Goal: Answer question/provide support: Share knowledge or assist other users

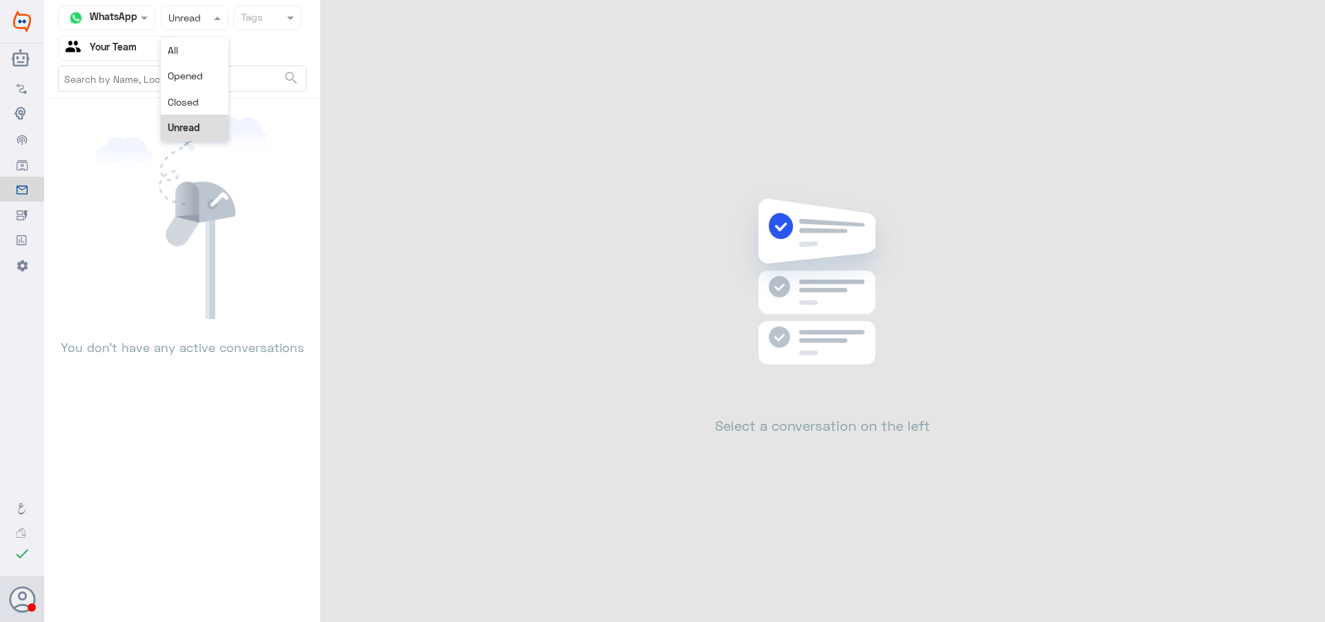
click at [165, 26] on div "Status × Unread" at bounding box center [195, 18] width 68 height 25
click at [181, 77] on span "Opened" at bounding box center [185, 76] width 35 height 12
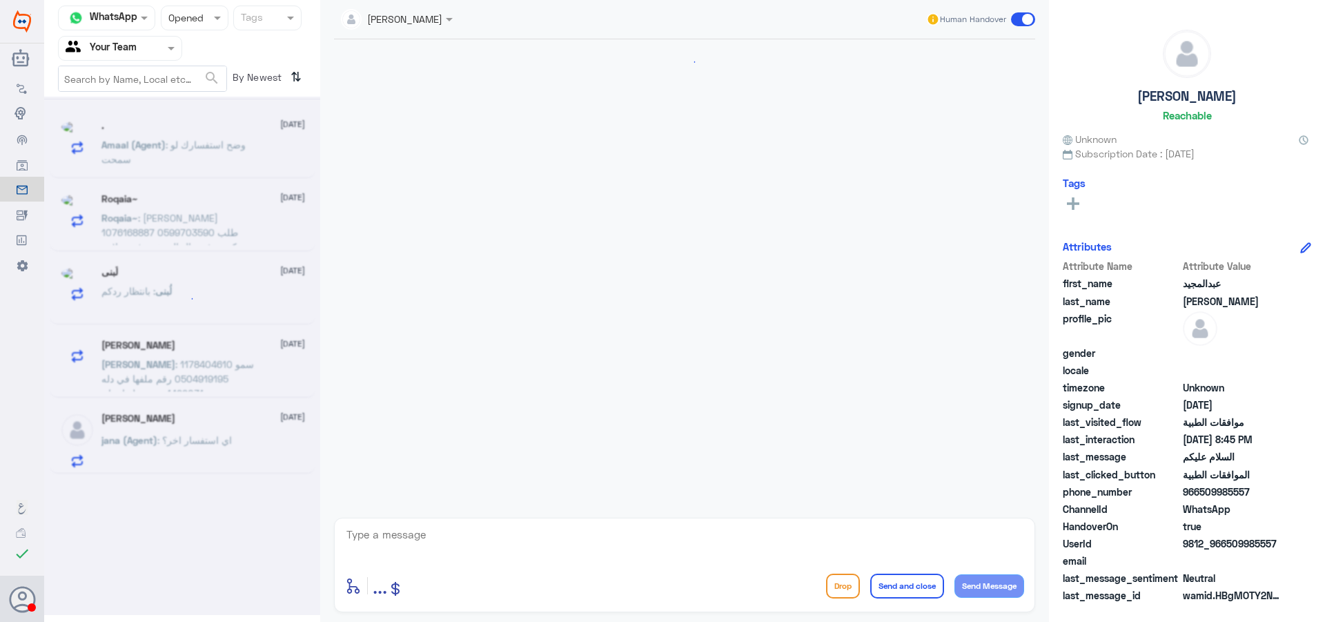
scroll to position [205, 0]
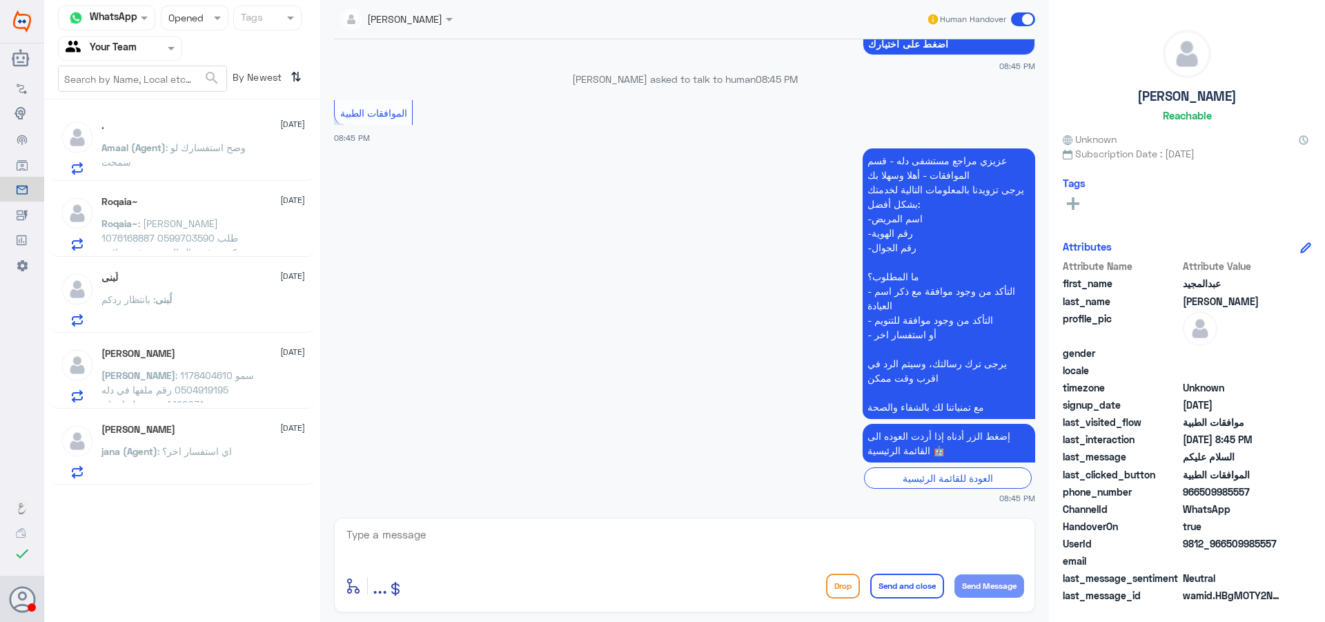
click at [170, 204] on div "Roqaia~ [DATE]" at bounding box center [203, 202] width 204 height 12
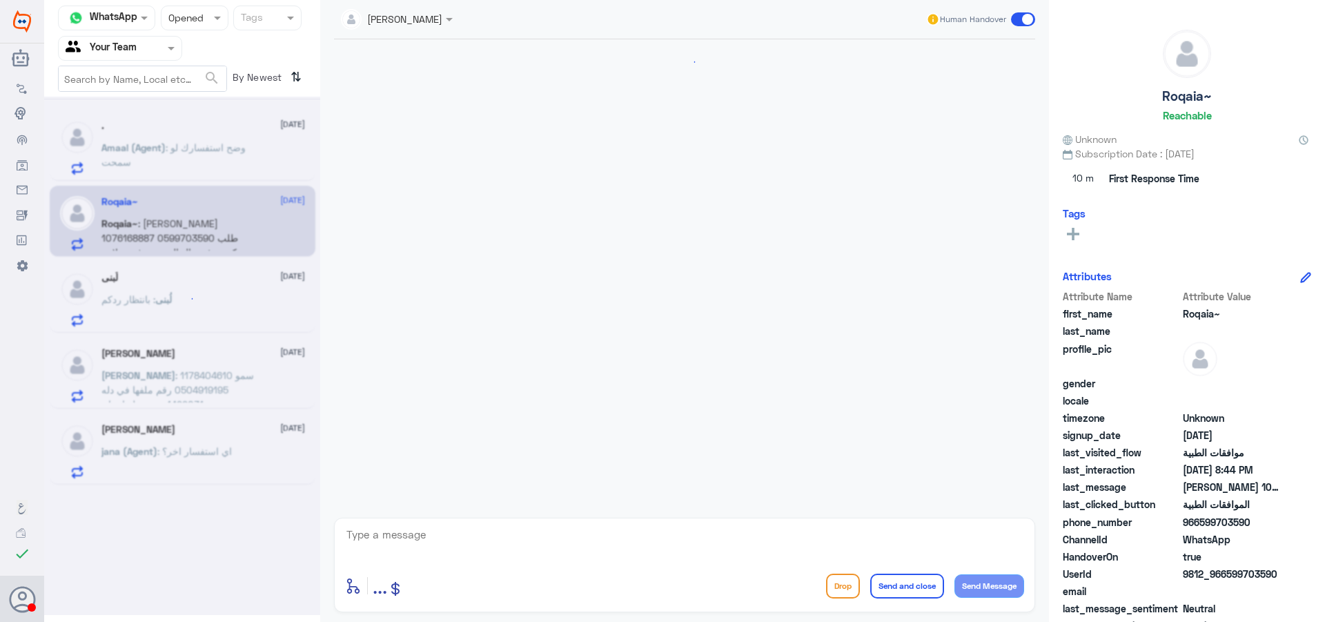
scroll to position [1243, 0]
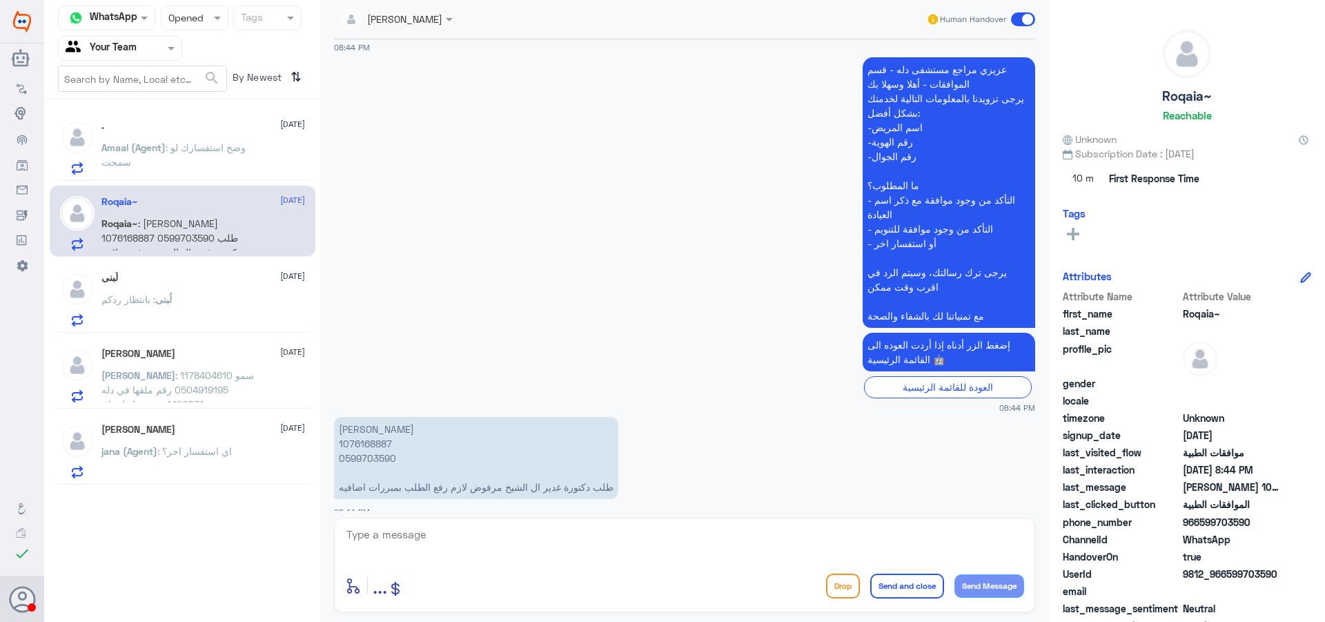
click at [269, 439] on div "[PERSON_NAME] [DATE][PERSON_NAME] (Agent) : اي استفسار اخر؟" at bounding box center [203, 451] width 204 height 55
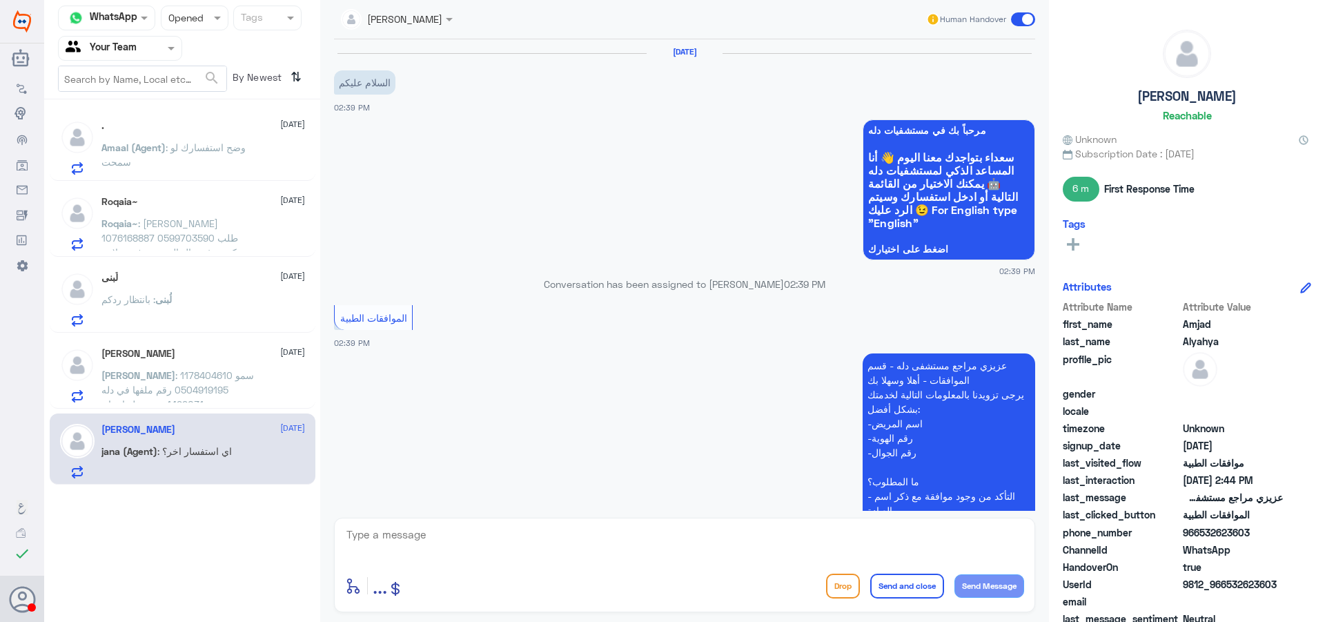
scroll to position [583, 0]
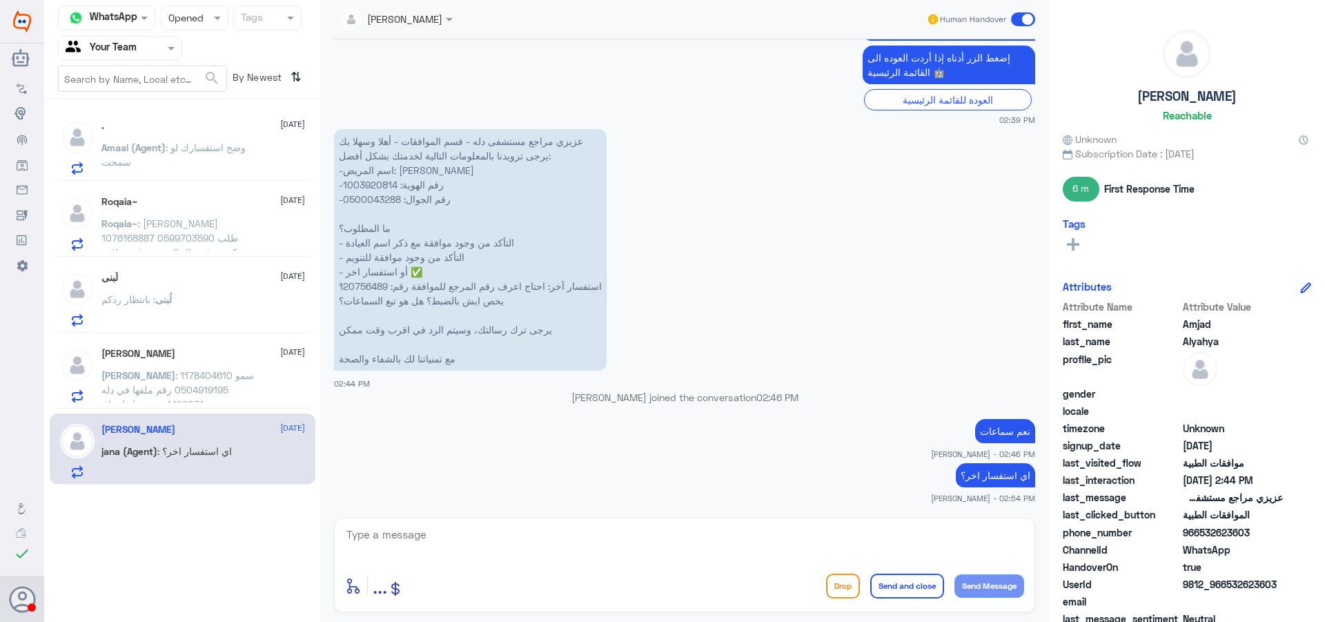
click at [222, 153] on span ": وضح استفسارك لو سمحت" at bounding box center [173, 154] width 144 height 26
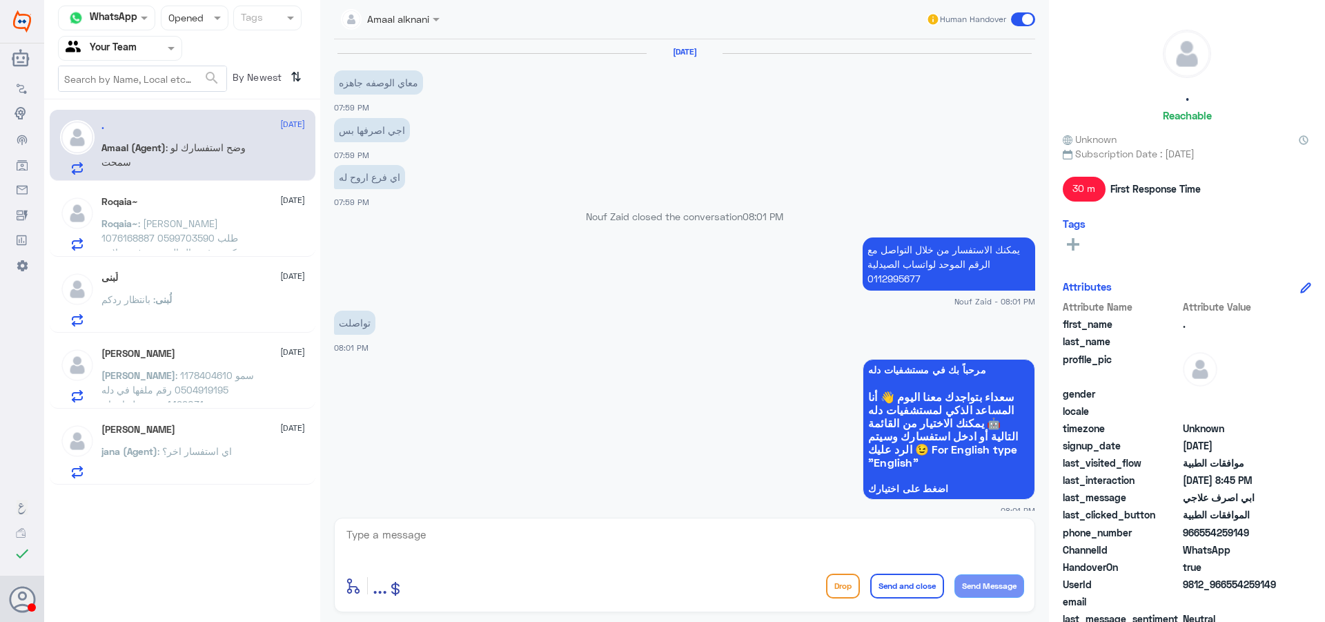
scroll to position [954, 0]
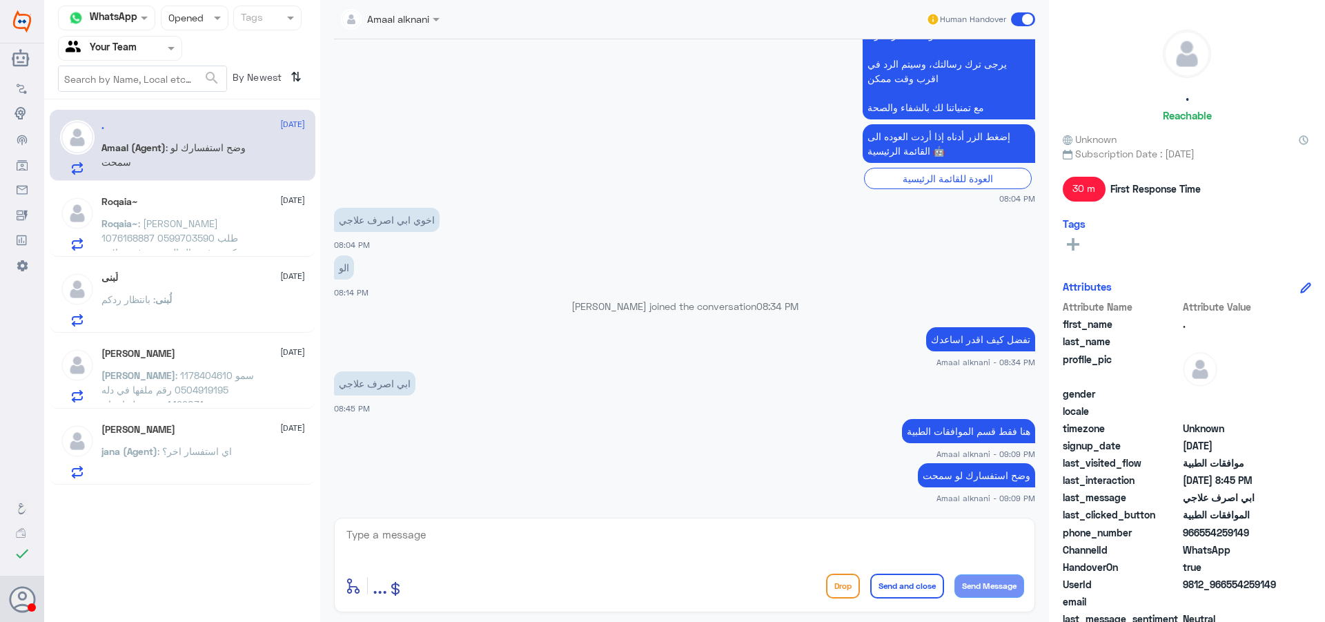
click at [222, 237] on span ": [PERSON_NAME] 1076168887 0599703590 طلب دكتورة غدير ال الشيخ مرفوض لازم رفع ا…" at bounding box center [170, 244] width 139 height 55
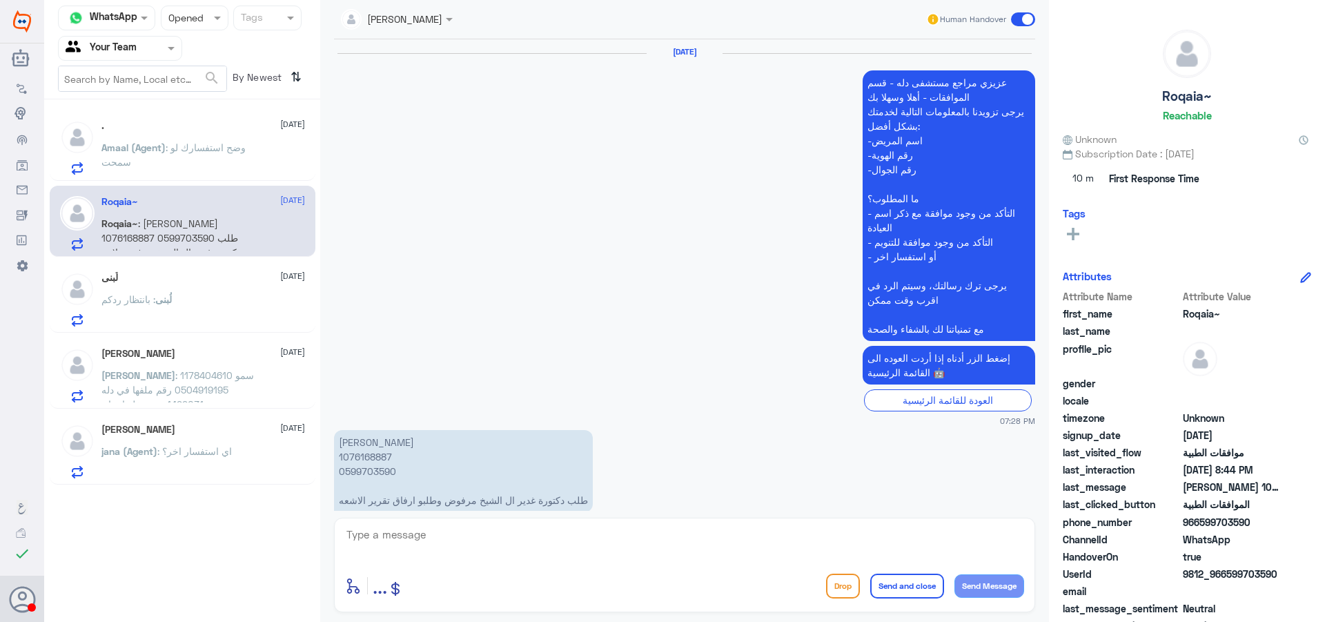
scroll to position [1243, 0]
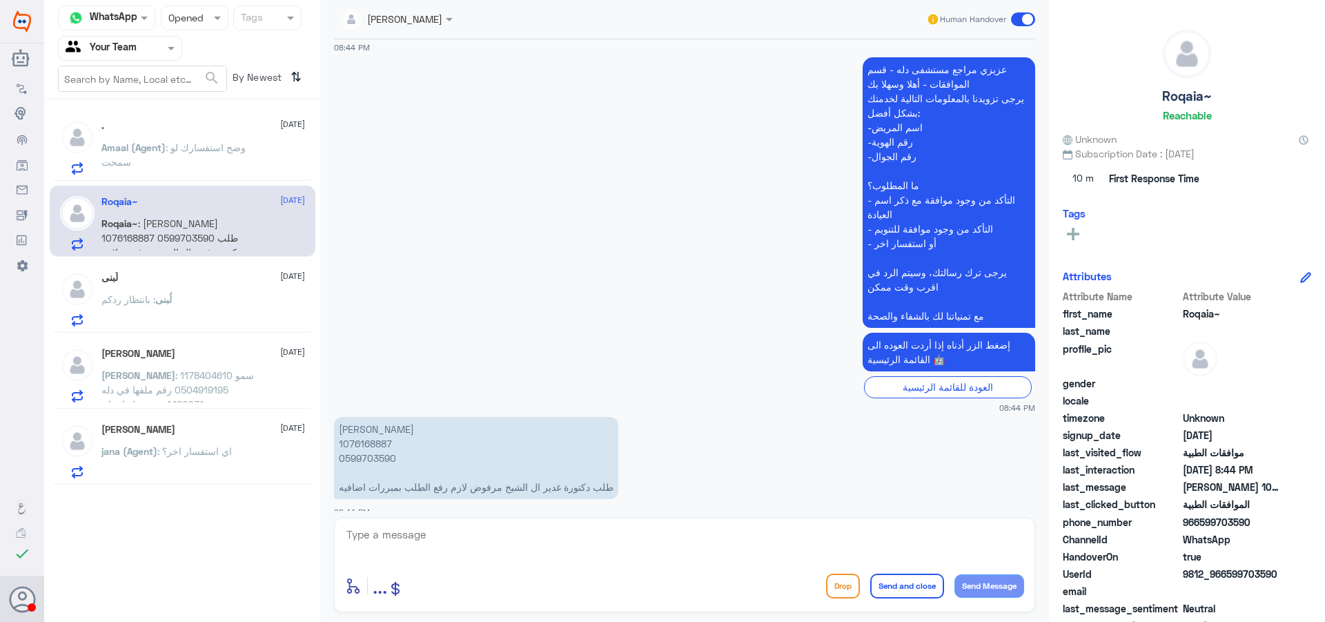
click at [366, 425] on p "[PERSON_NAME] 1076168887 0599703590 طلب دكتورة غدير ال الشيخ مرفوض لازم رفع الط…" at bounding box center [476, 458] width 284 height 82
copy p "1076168887"
click at [515, 547] on textarea at bounding box center [684, 542] width 679 height 34
type textarea "تم تحويل استفسارك الى قسم موافقات العمليات والتنويم للمتابعة"
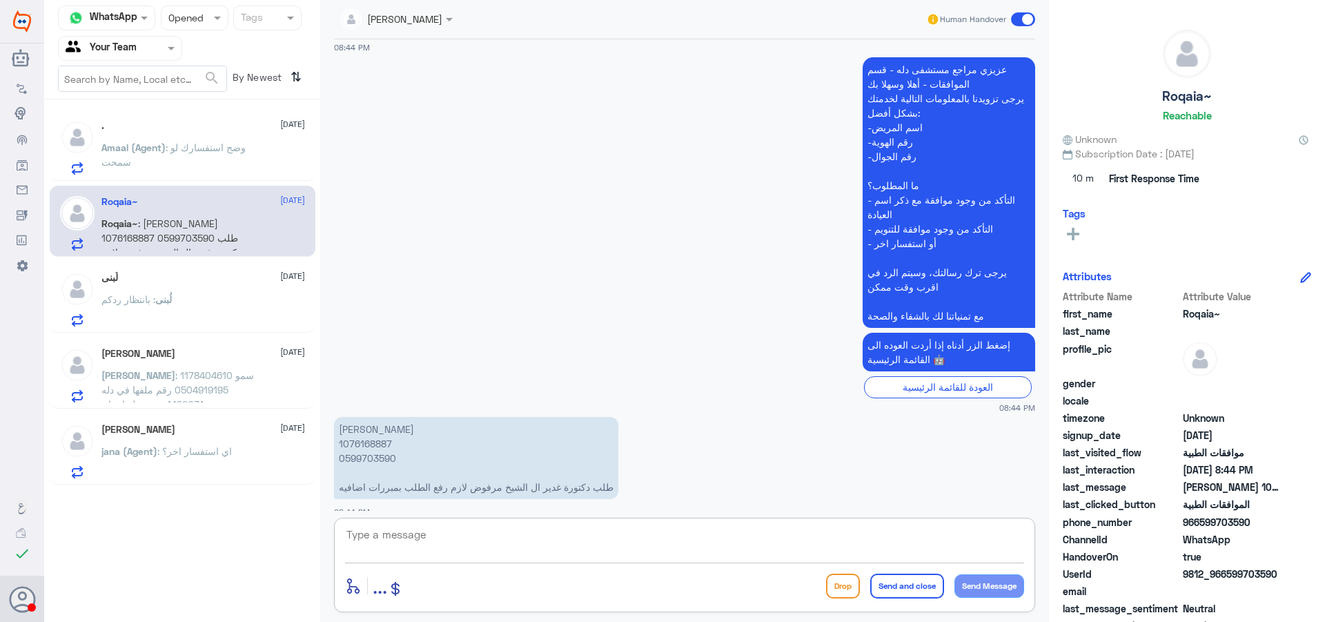
scroll to position [1302, 0]
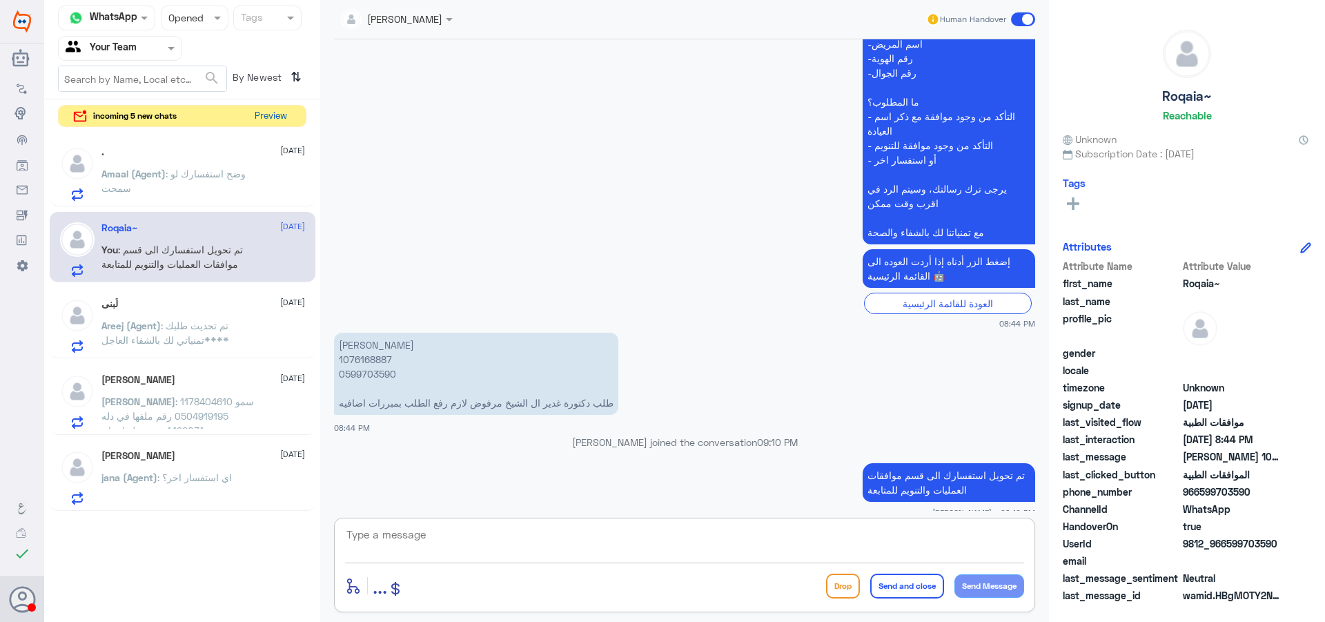
click at [253, 116] on button "Preview" at bounding box center [270, 116] width 43 height 21
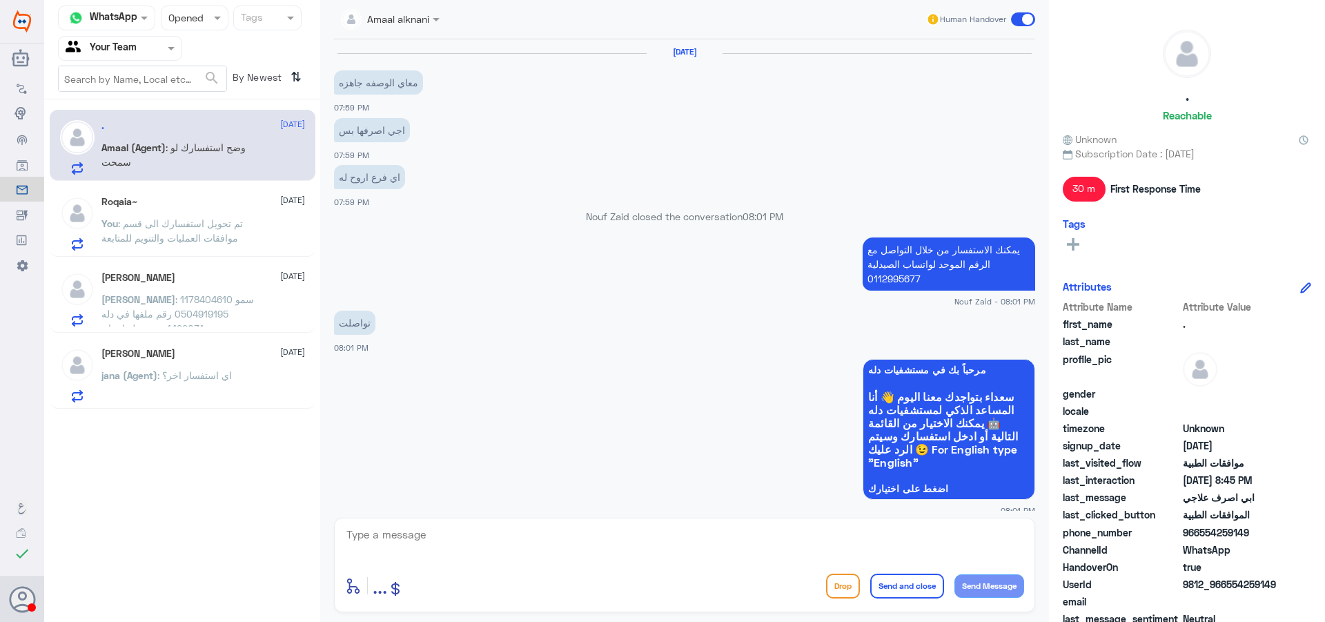
scroll to position [954, 0]
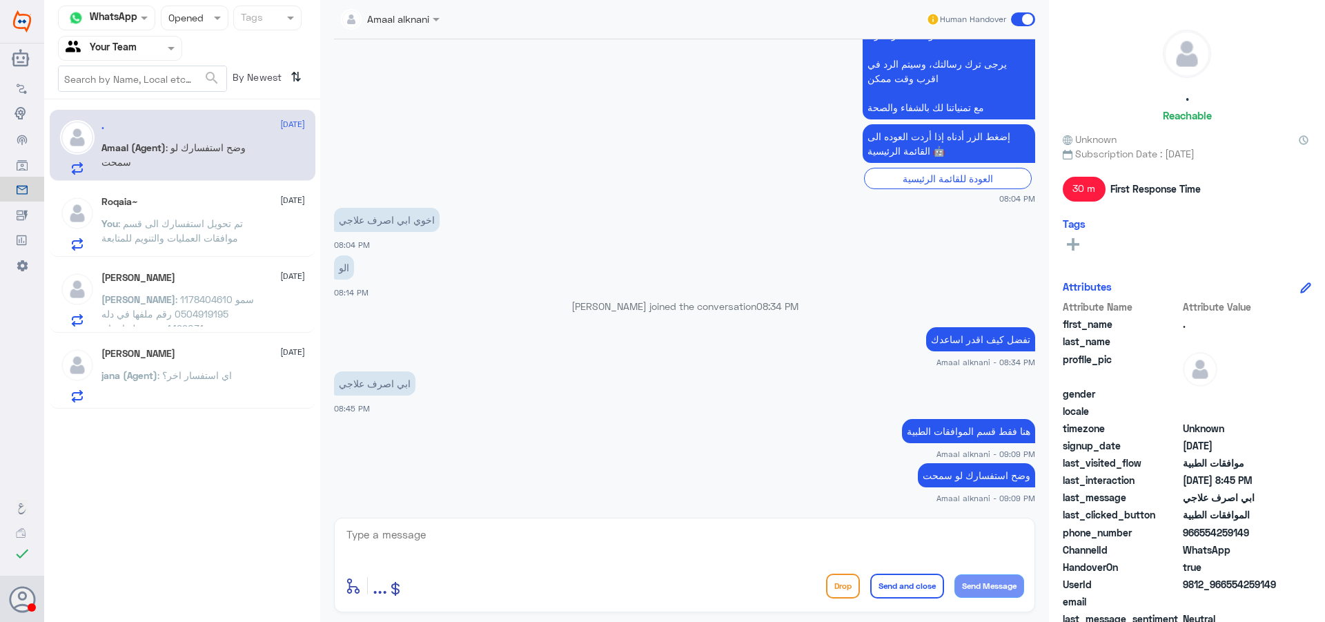
click at [228, 357] on div "[PERSON_NAME] [DATE]" at bounding box center [203, 354] width 204 height 12
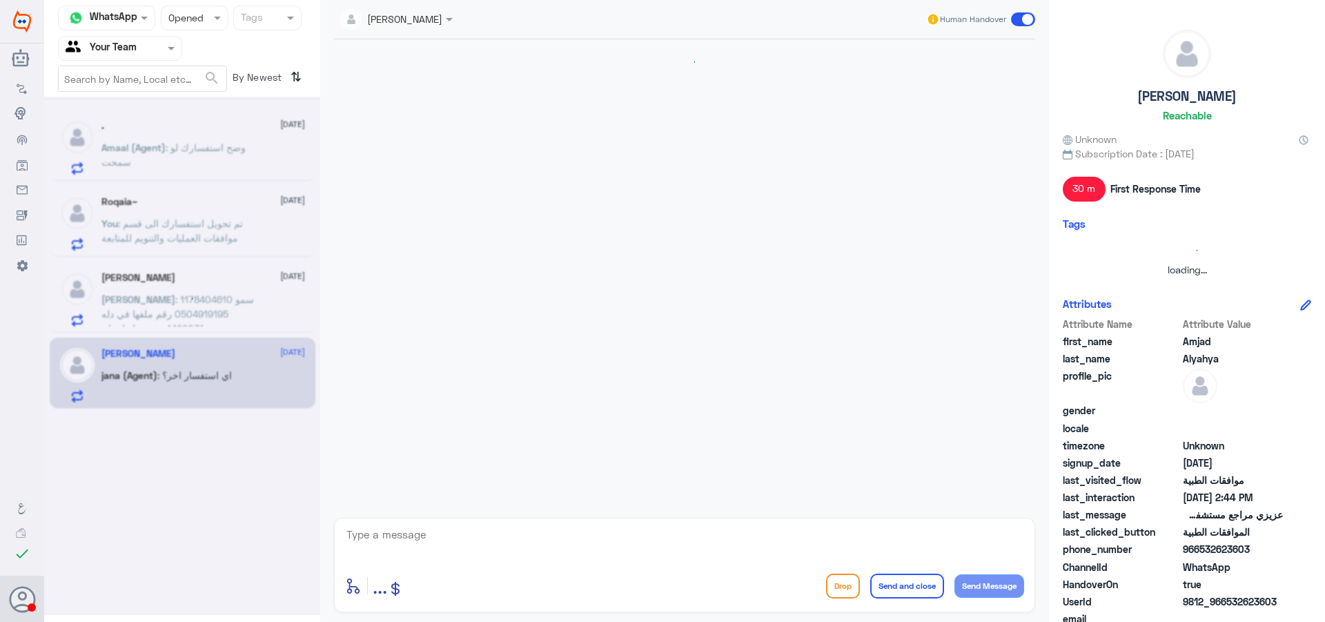
scroll to position [583, 0]
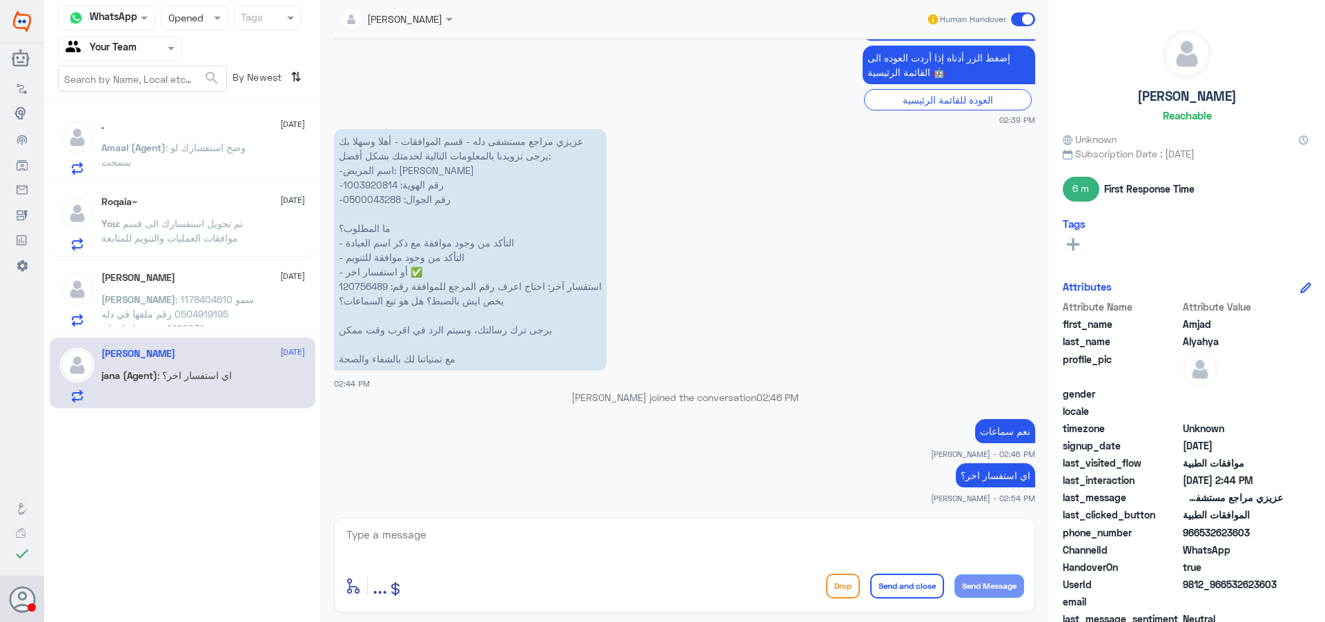
click at [226, 292] on p "[PERSON_NAME] : سمو 1178404610 0504919195 رقم ملفها في دله 1499031 بنتي تخلع اس…" at bounding box center [178, 309] width 155 height 35
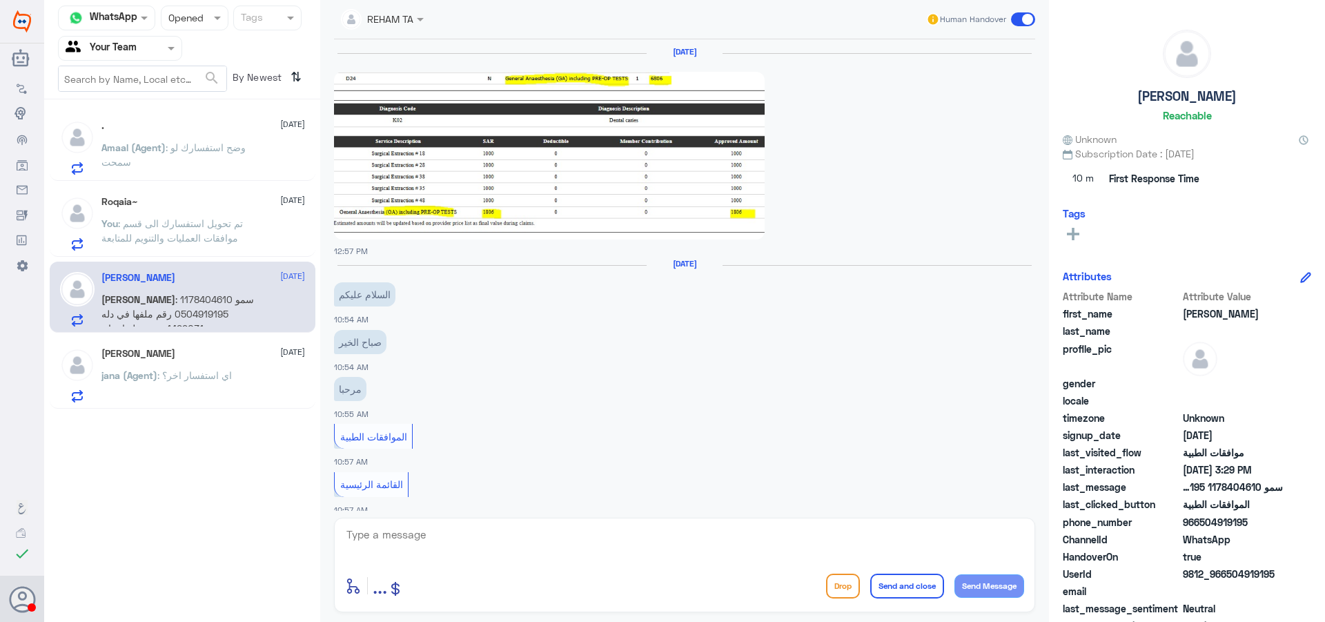
scroll to position [1514, 0]
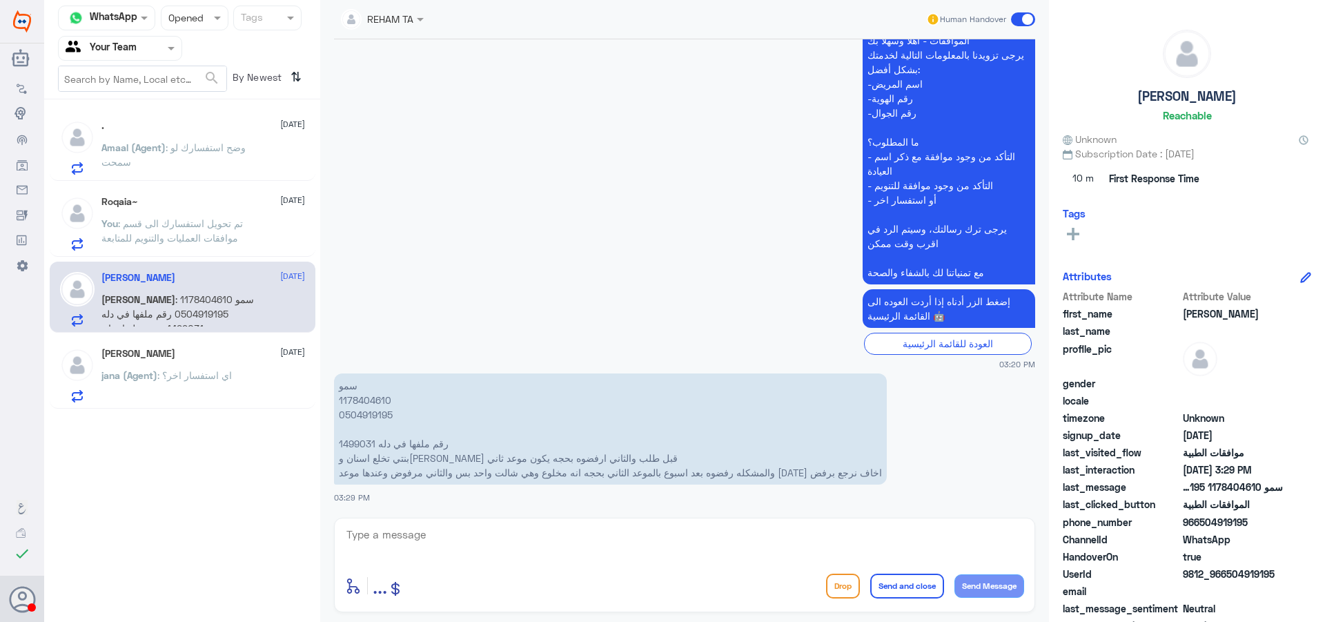
click at [371, 404] on p "سمو 1178404610 0504919195 رقم ملفها في دله 1499031 بنتي تخلع اسنان و[PERSON_NAM…" at bounding box center [610, 428] width 553 height 111
click at [364, 444] on p "سمو 1178404610 0504919195 رقم ملفها في دله 1499031 بنتي تخلع اسنان و[PERSON_NAM…" at bounding box center [610, 428] width 553 height 111
copy p "1499031"
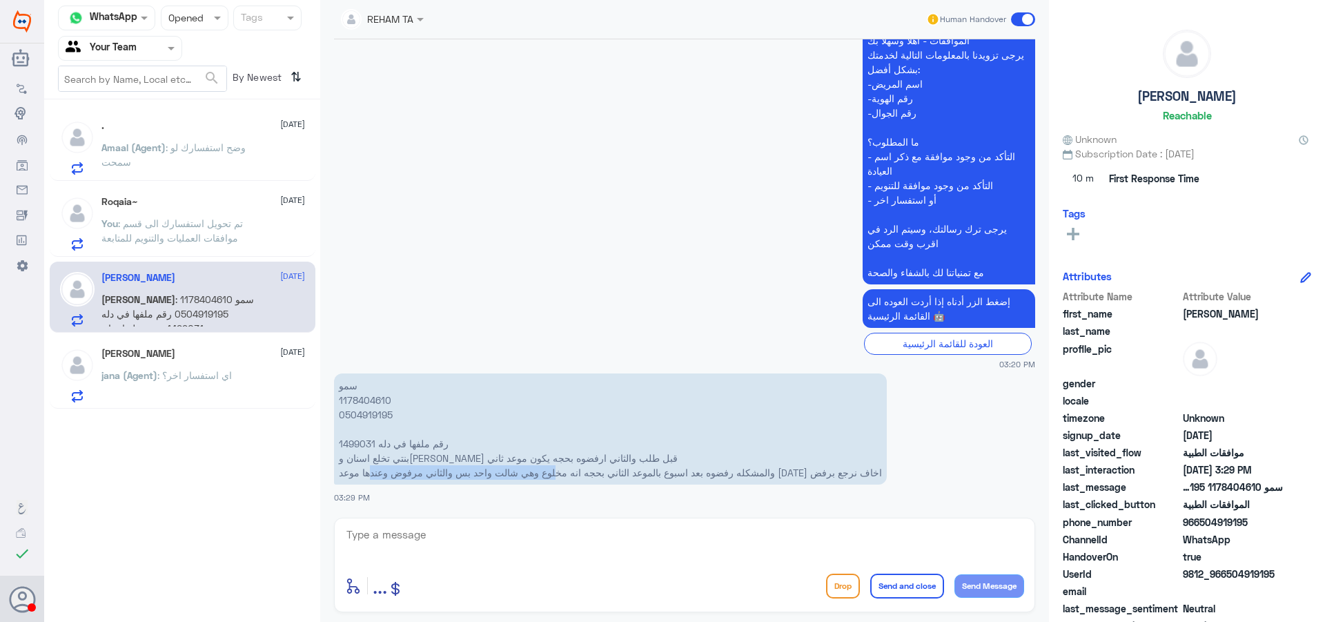
drag, startPoint x: 656, startPoint y: 472, endPoint x: 469, endPoint y: 466, distance: 187.8
click at [469, 466] on p "سمو 1178404610 0504919195 رقم ملفها في دله 1499031 بنتي تخلع اسنان و[PERSON_NAM…" at bounding box center [610, 428] width 553 height 111
click at [378, 471] on p "سمو 1178404610 0504919195 رقم ملفها في دله 1499031 بنتي تخلع اسنان و[PERSON_NAM…" at bounding box center [610, 428] width 553 height 111
click at [227, 222] on span ": تم تحويل استفسارك الى قسم موافقات العمليات والتنويم للمتابعة" at bounding box center [171, 230] width 141 height 26
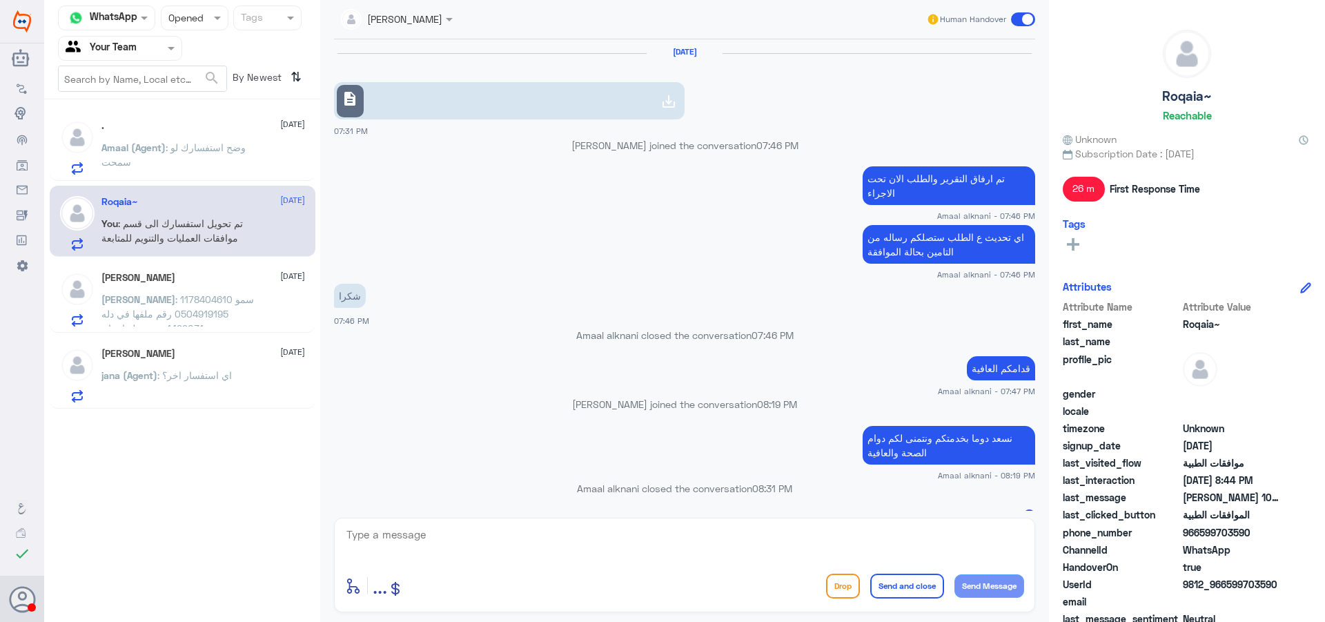
scroll to position [863, 0]
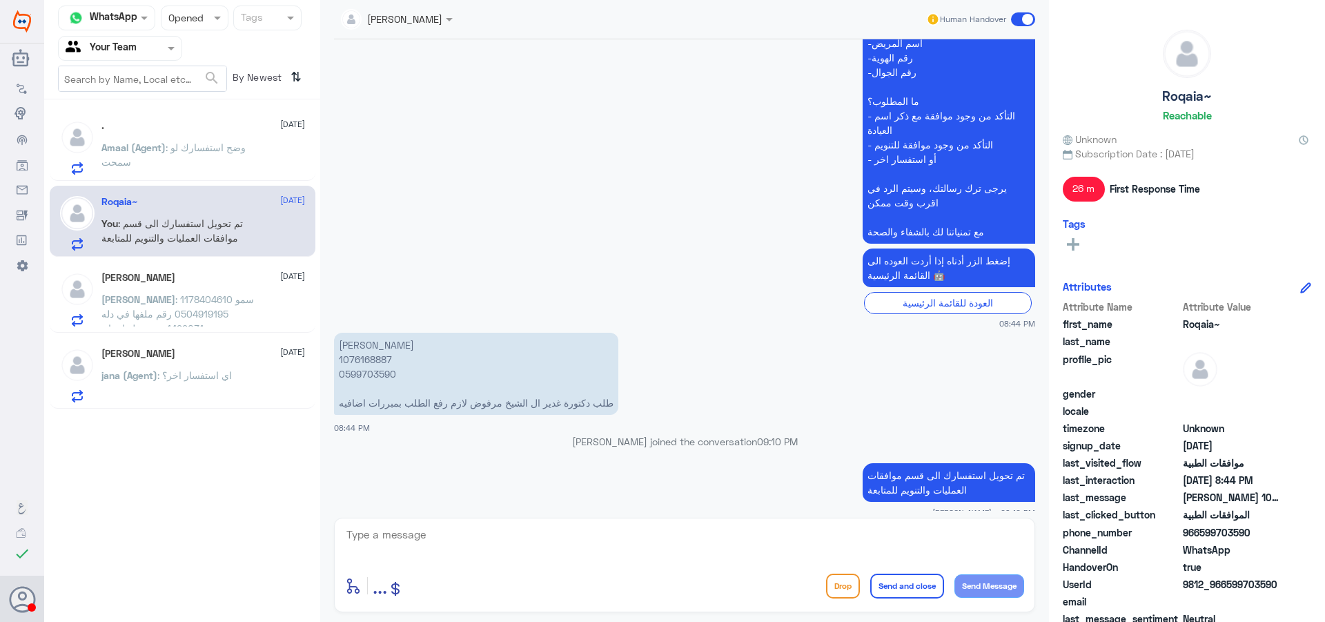
click at [242, 165] on p "Amaal (Agent) : وضح استفسارك لو سمحت" at bounding box center [178, 157] width 155 height 35
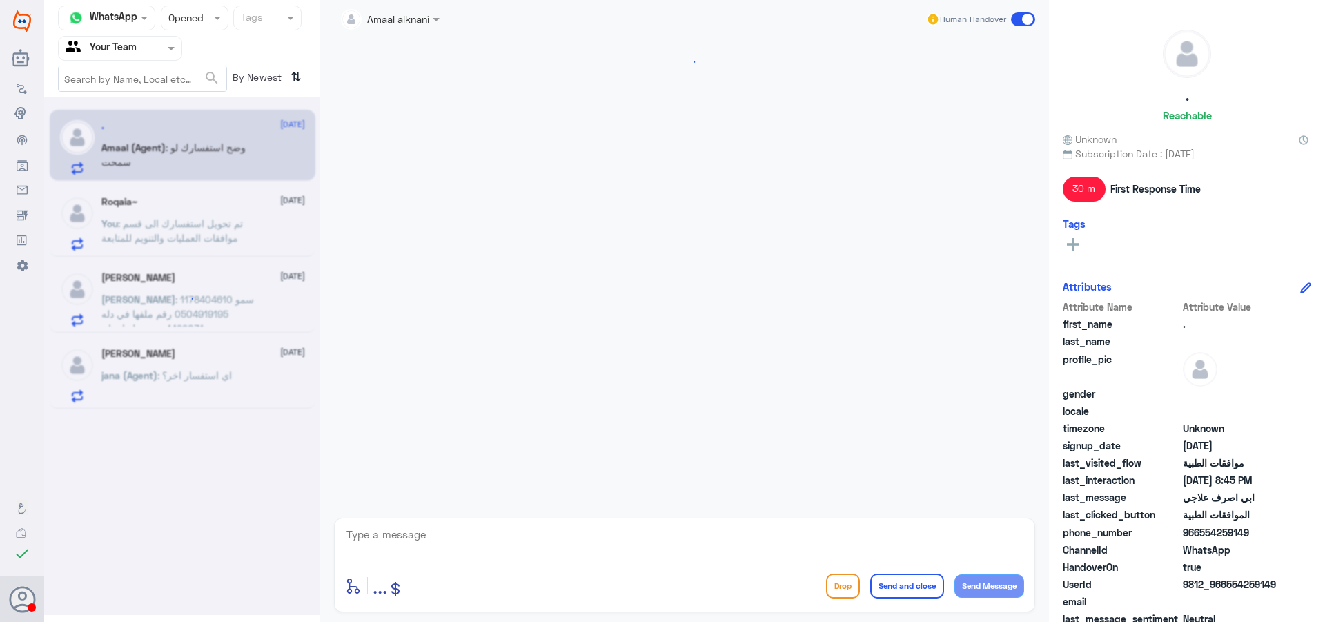
scroll to position [954, 0]
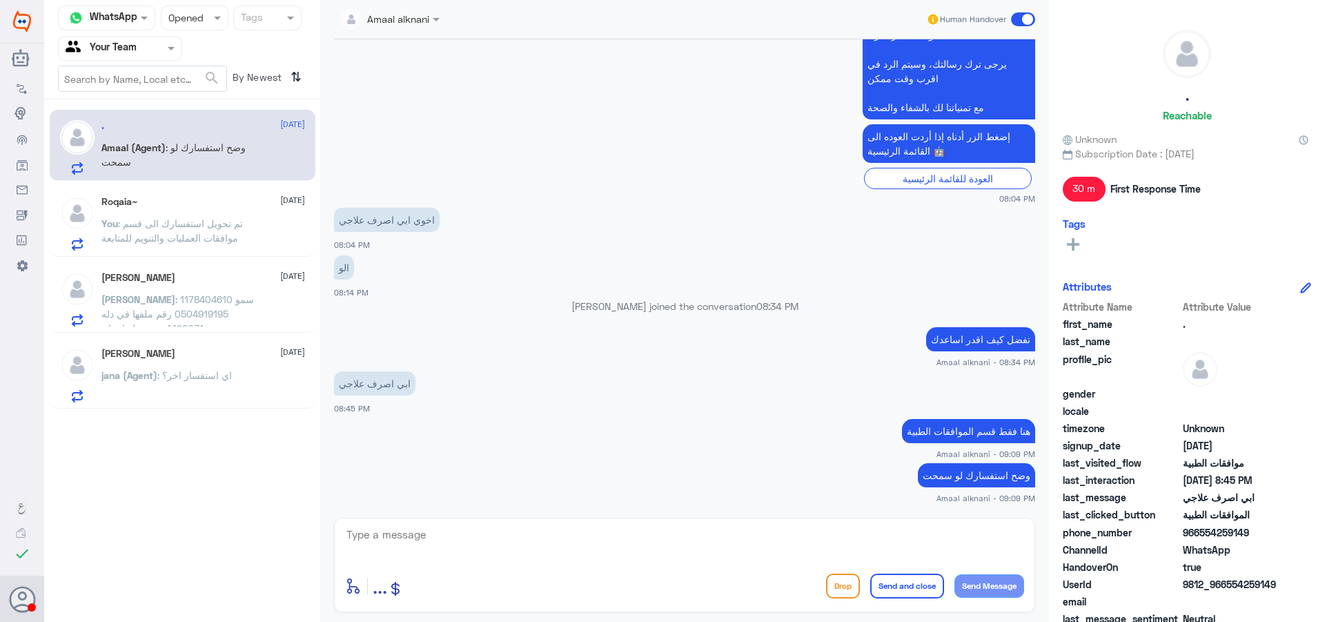
click at [168, 60] on div "Agent Filter Your Team" at bounding box center [120, 48] width 124 height 25
click at [127, 120] on Inbox "Your Inbox" at bounding box center [113, 122] width 48 height 12
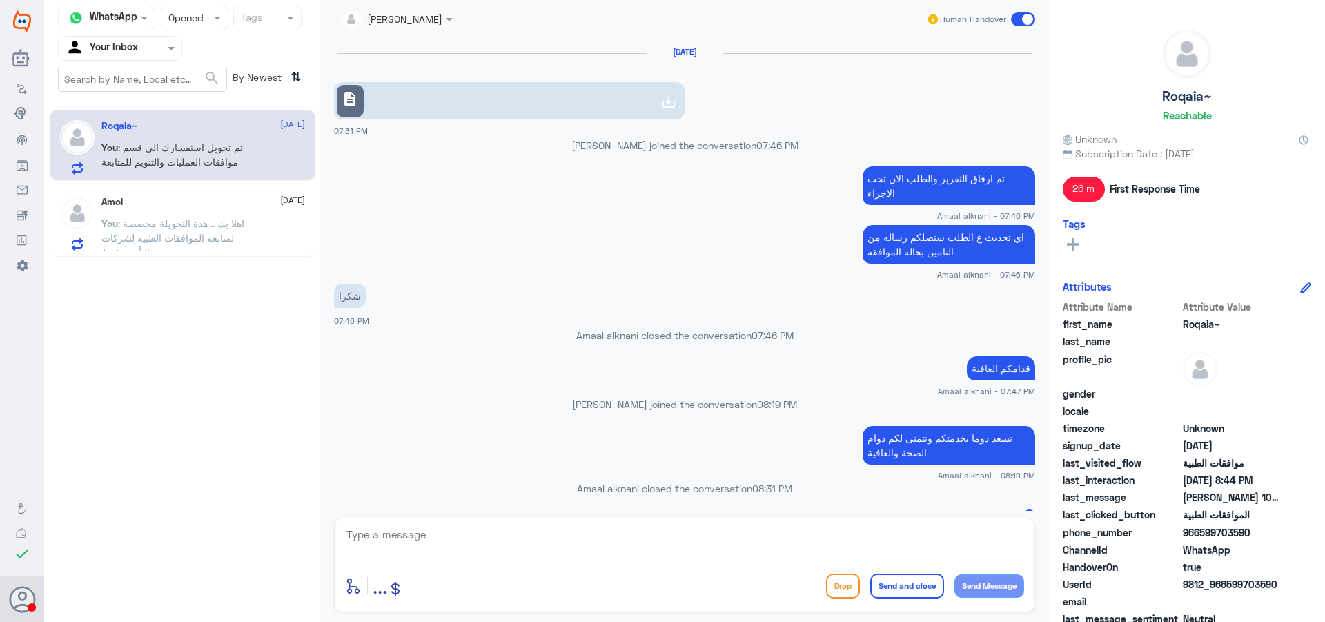
scroll to position [863, 0]
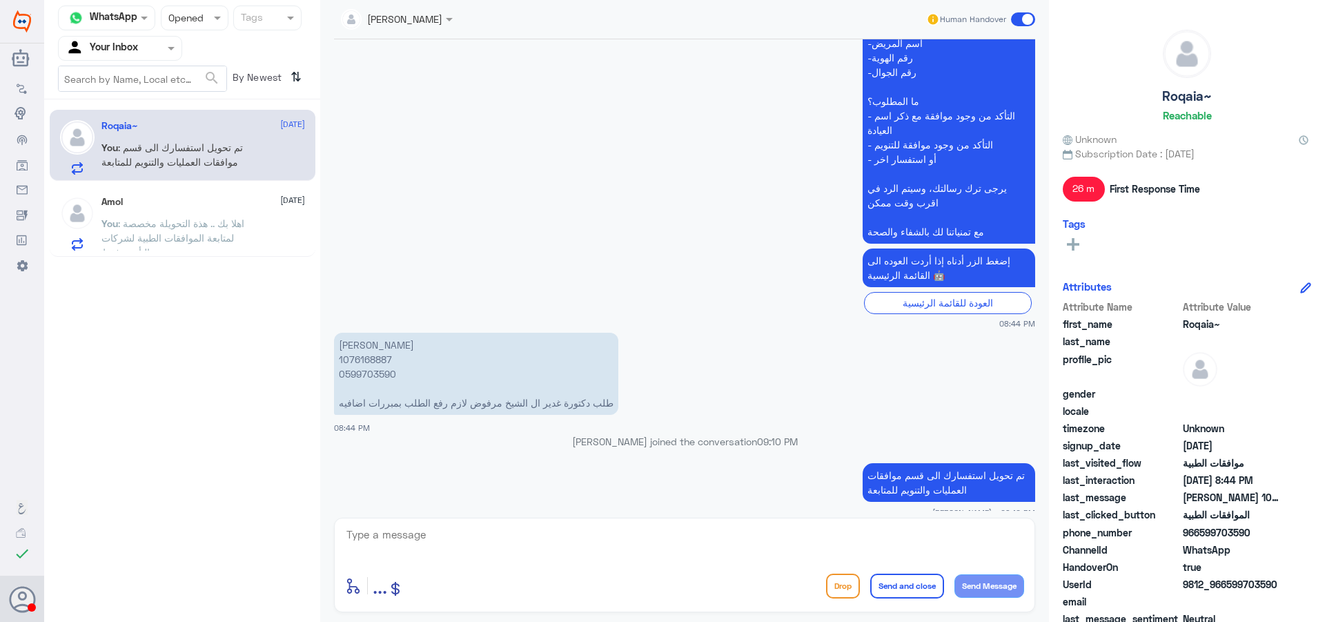
click at [166, 206] on div "Amol [DATE]" at bounding box center [203, 202] width 204 height 12
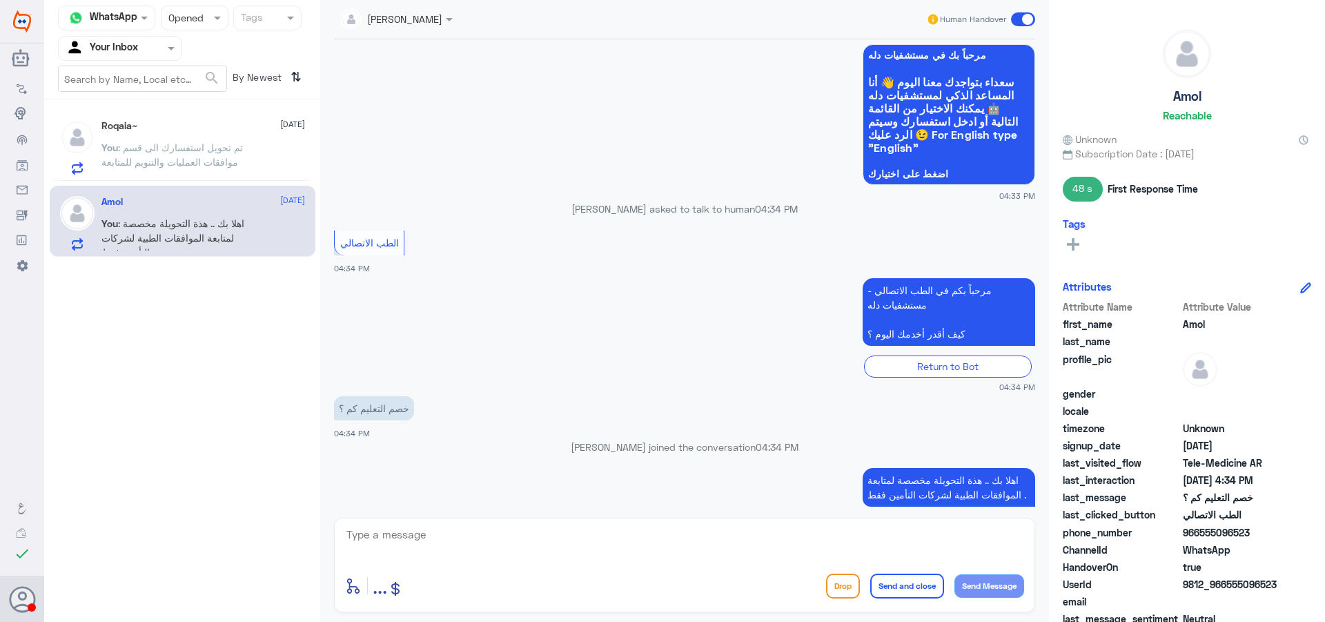
scroll to position [824, 0]
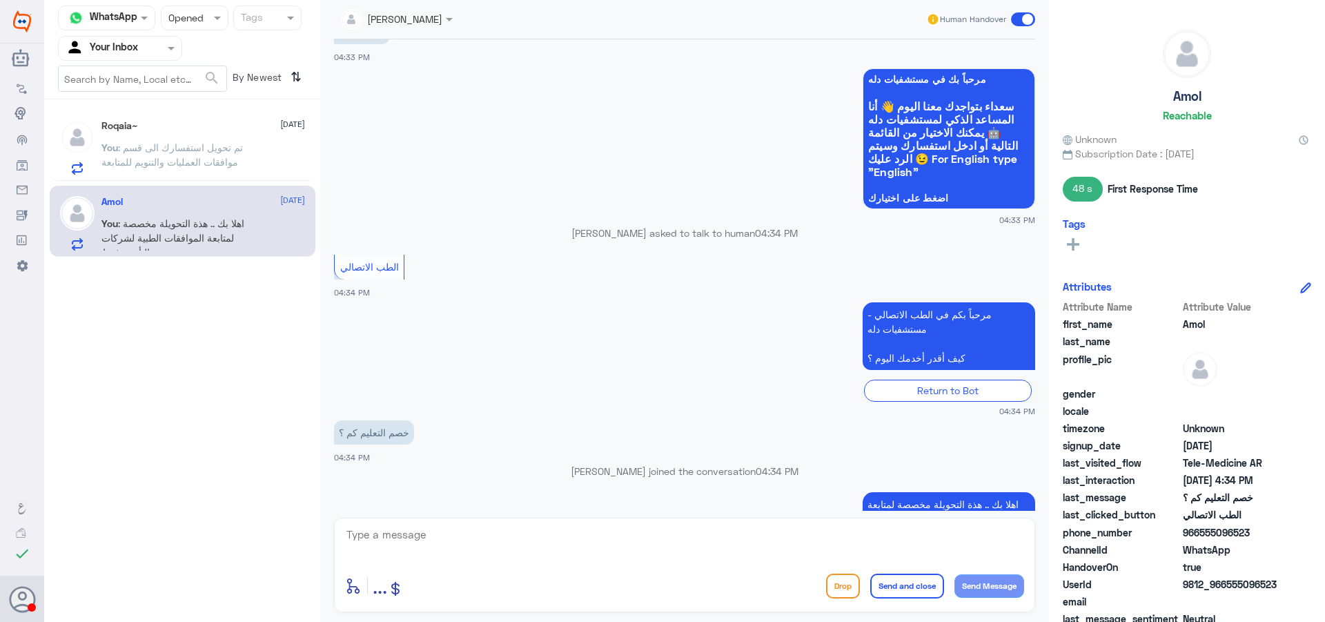
click at [259, 138] on div "Roqaia~ [DATE] You : تم تحويل استفسارك الى قسم موافقات العمليات والتنويم للمتاب…" at bounding box center [203, 147] width 204 height 55
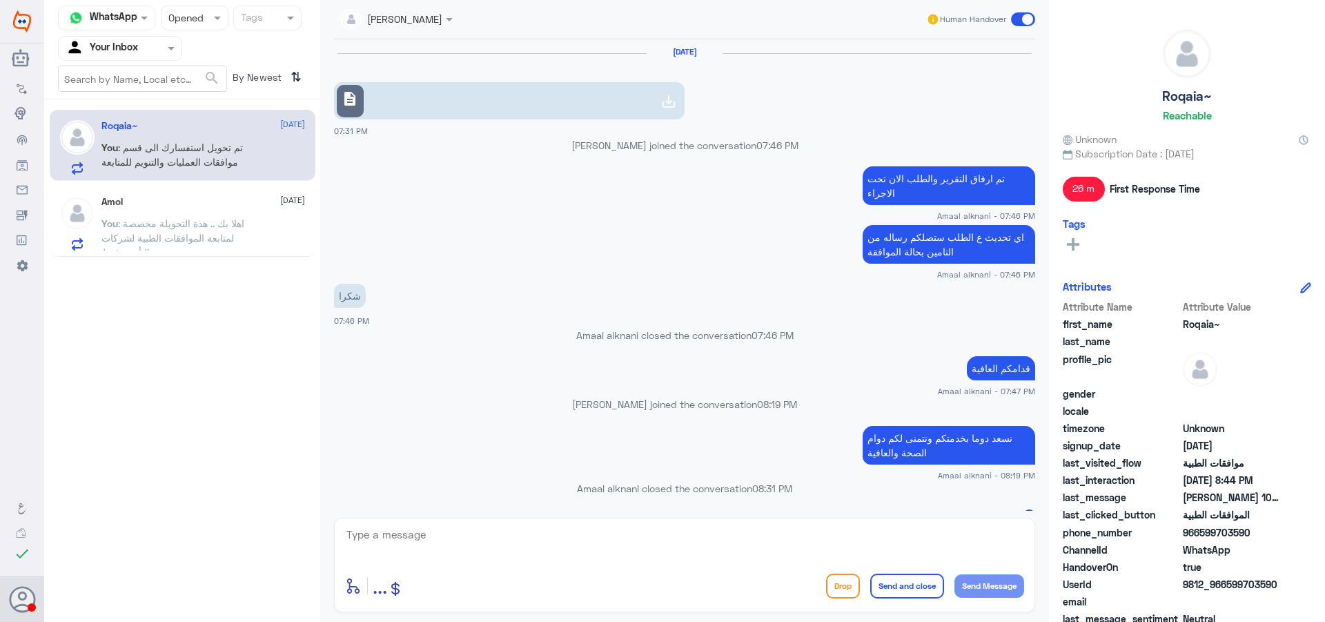
scroll to position [863, 0]
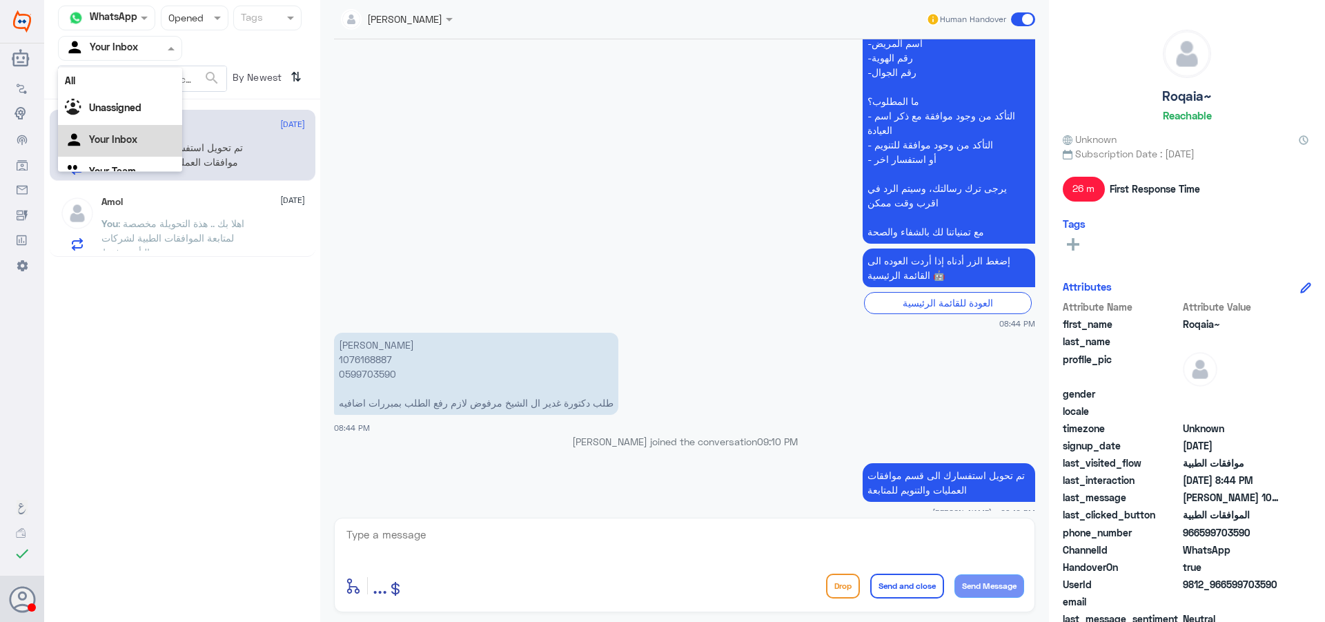
click at [166, 46] on span at bounding box center [172, 48] width 17 height 14
click at [145, 146] on div "Your Team" at bounding box center [120, 155] width 124 height 32
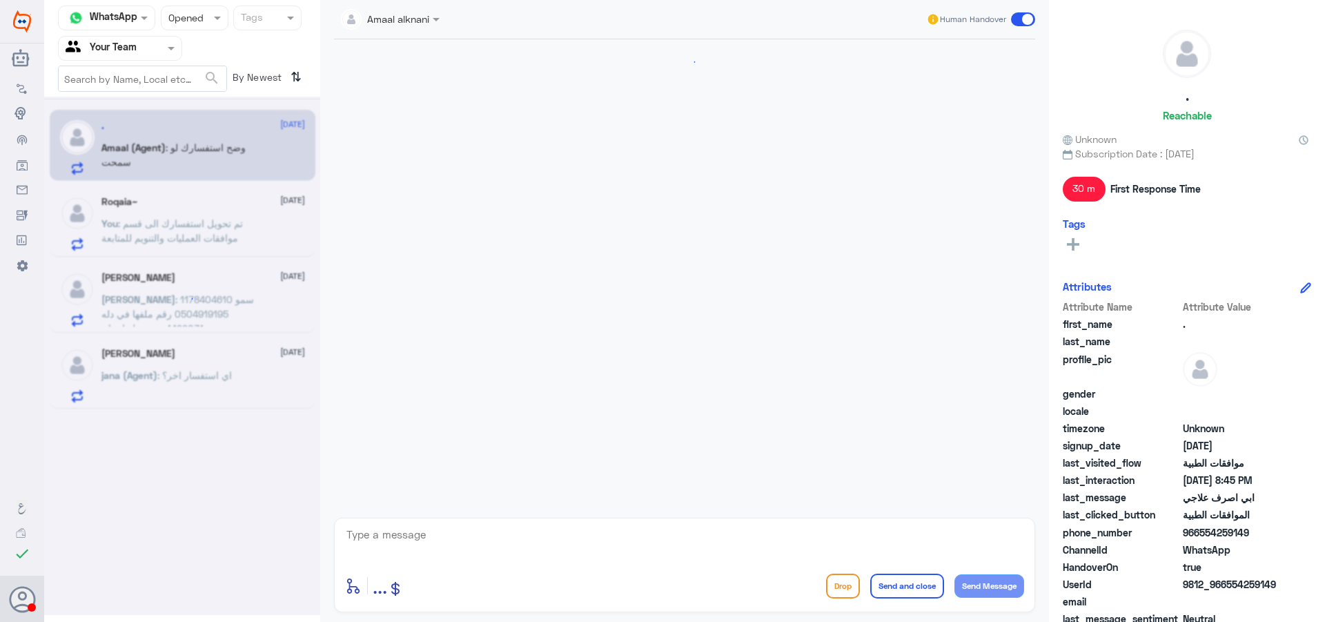
scroll to position [954, 0]
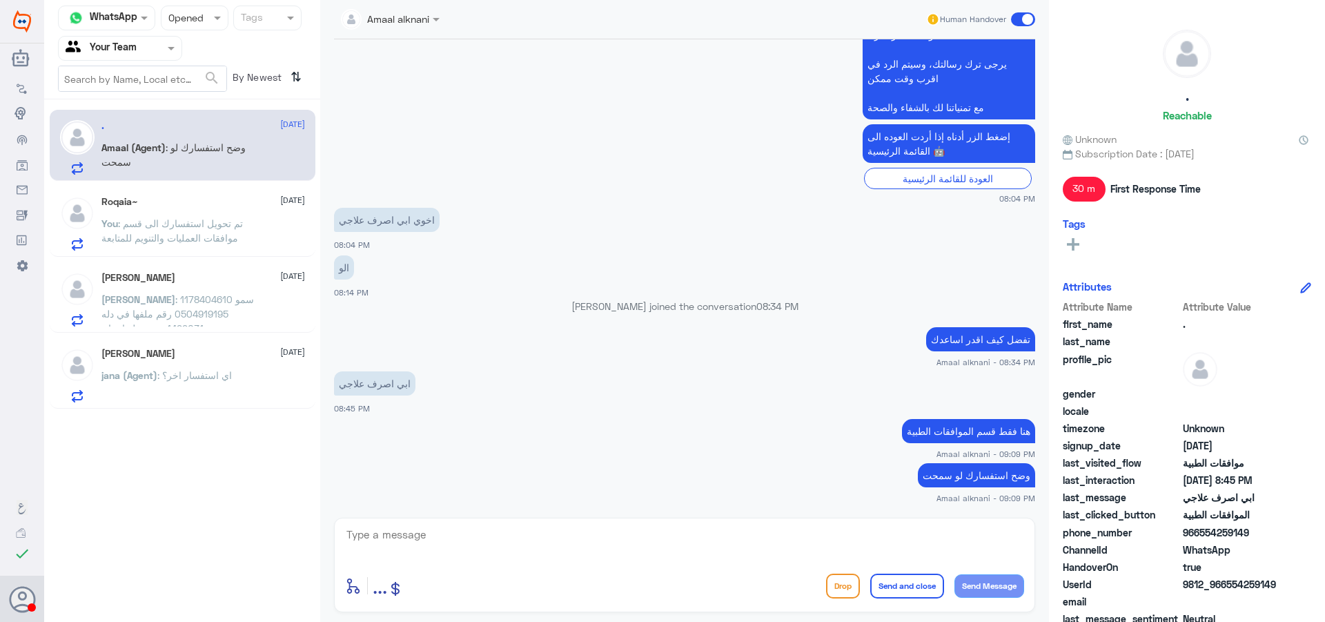
click at [139, 204] on div "Roqaia~ [DATE]" at bounding box center [203, 202] width 204 height 12
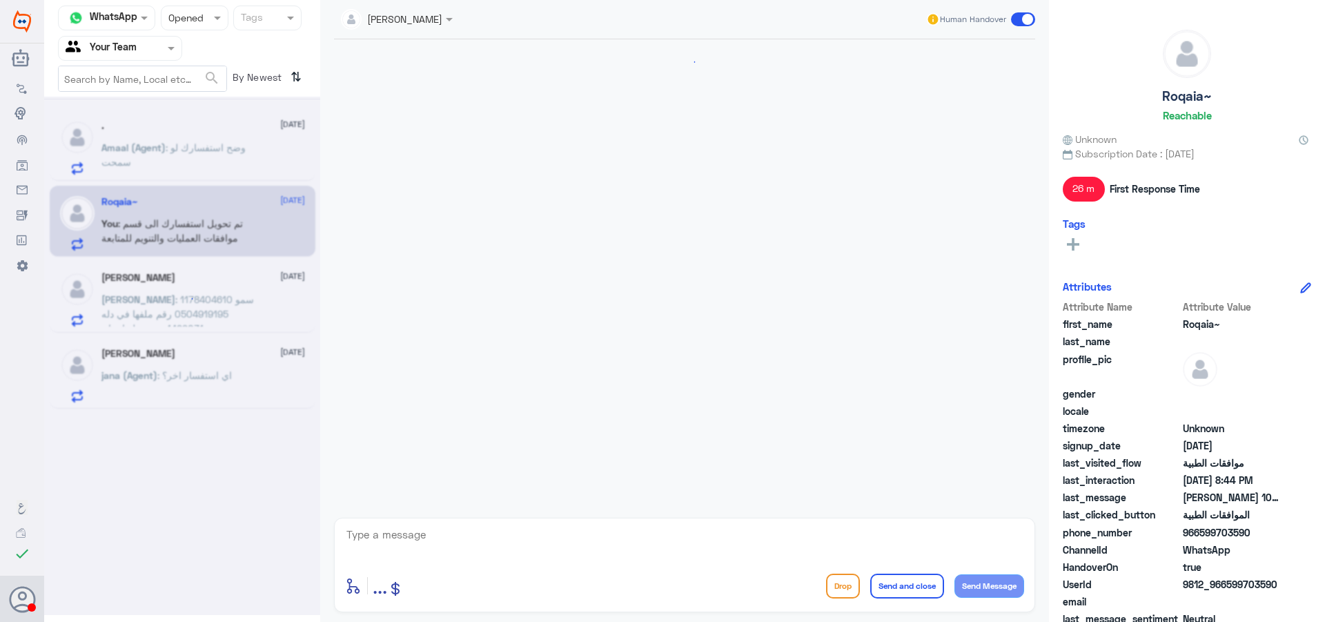
scroll to position [863, 0]
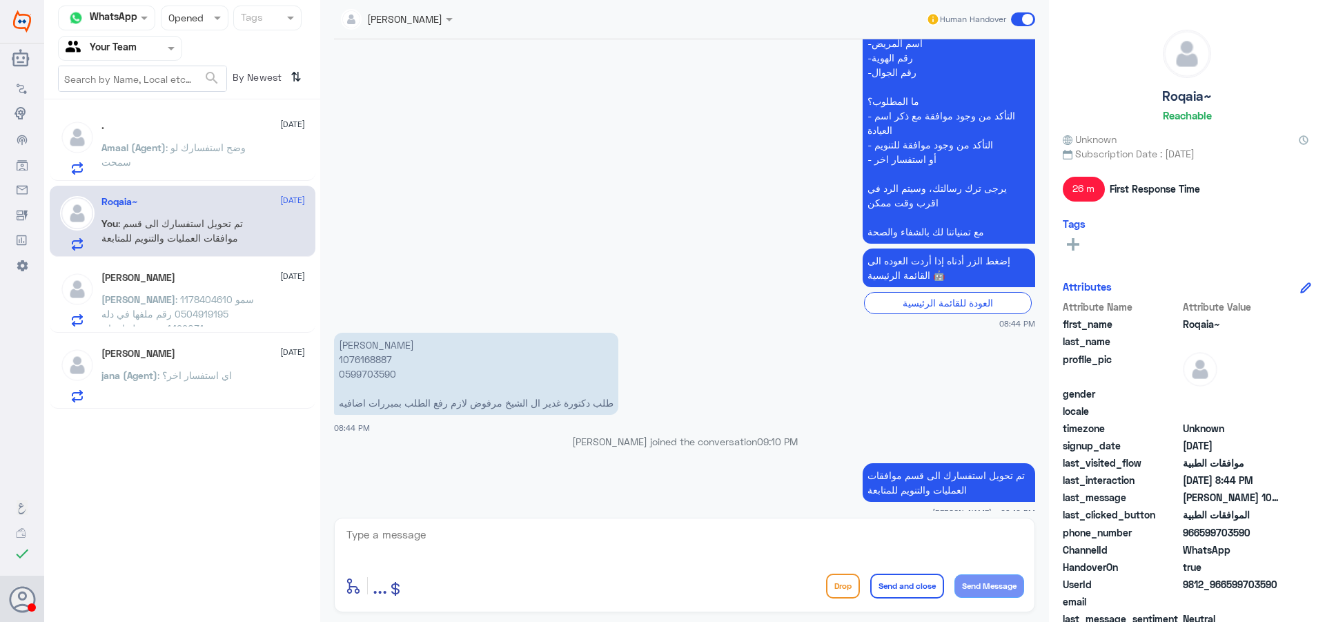
click at [170, 284] on div "[PERSON_NAME] [DATE][PERSON_NAME] : سمو 1178404610 0504919195 رقم ملفها في دله …" at bounding box center [203, 299] width 204 height 55
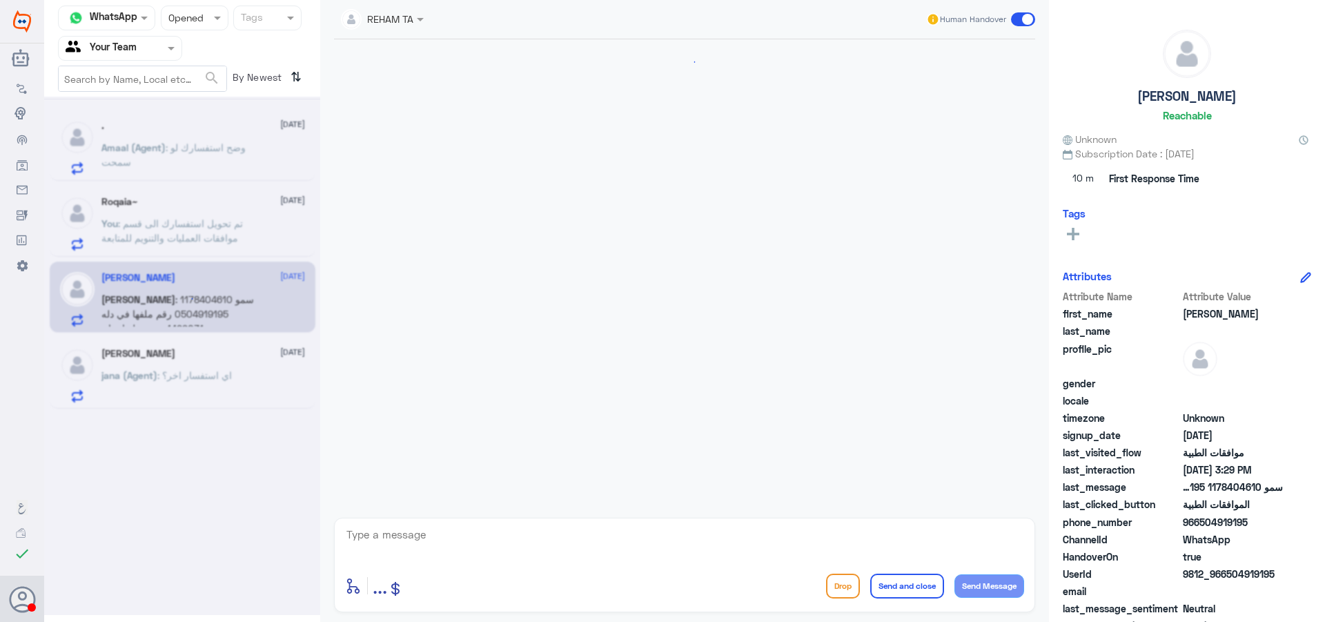
scroll to position [1514, 0]
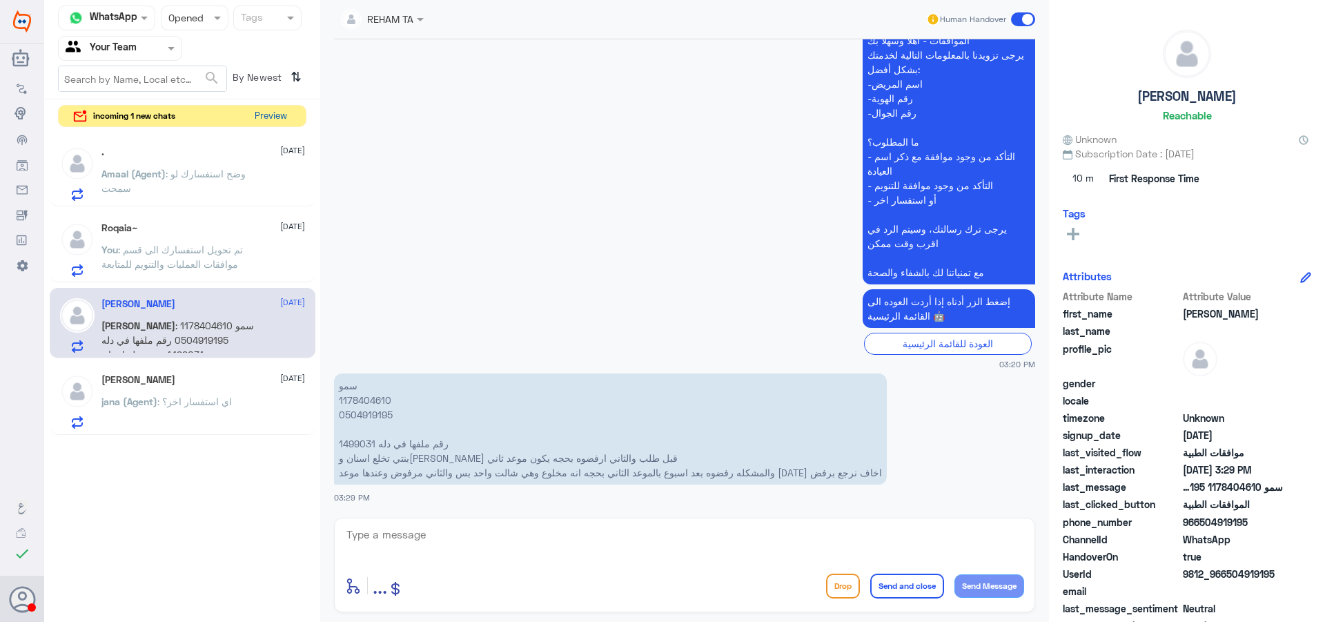
click at [282, 118] on button "Preview" at bounding box center [270, 116] width 43 height 21
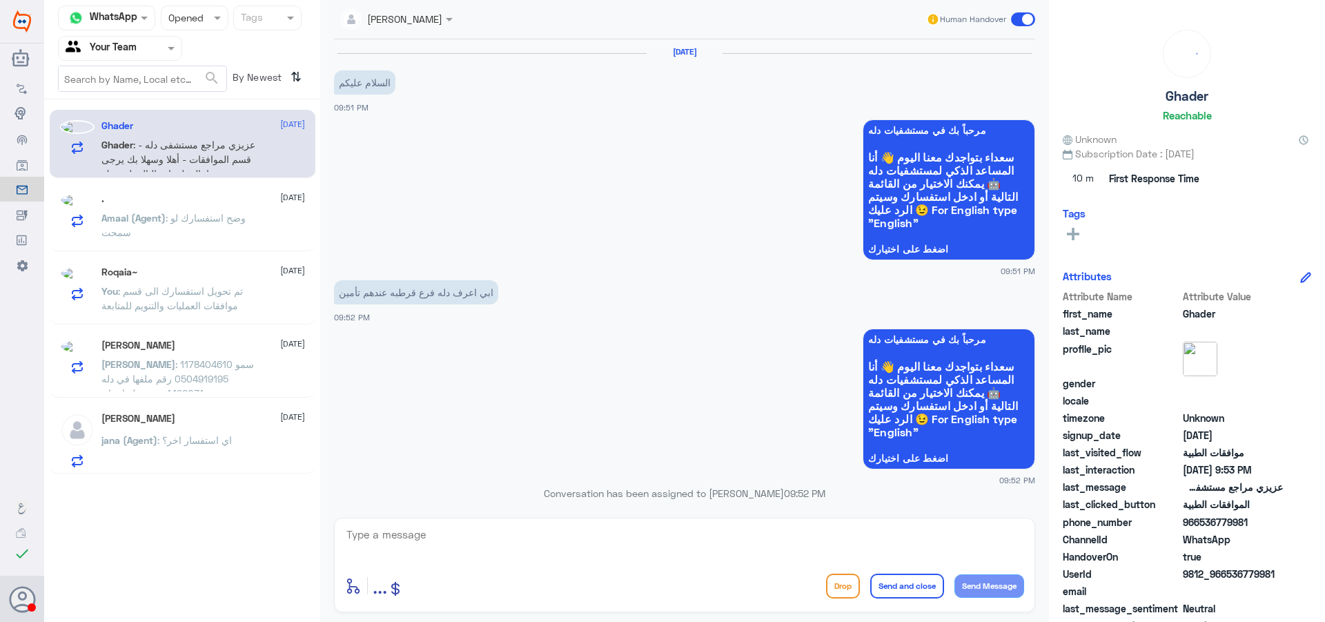
scroll to position [636, 0]
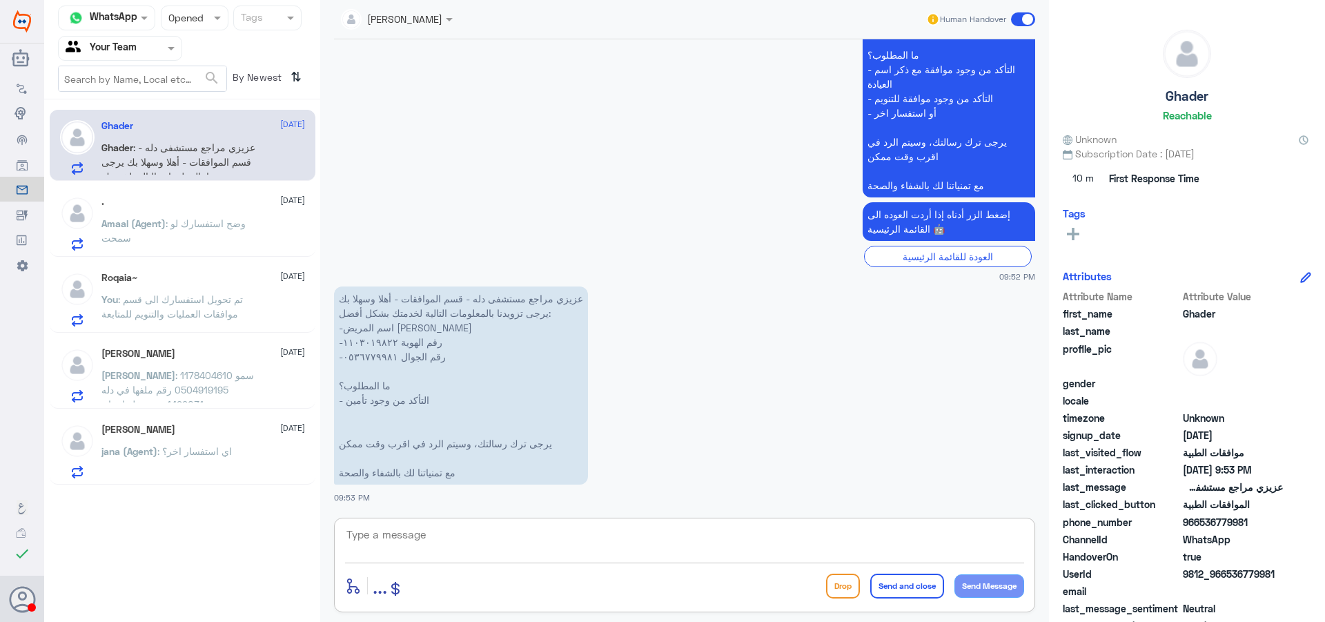
click at [398, 539] on textarea at bounding box center [684, 542] width 679 height 34
drag, startPoint x: 420, startPoint y: 532, endPoint x: 222, endPoint y: 497, distance: 201.2
click at [224, 497] on div "Channel WhatsApp Status × Opened Tags Agent Filter Your Team search By Newest ⇅…" at bounding box center [684, 313] width 1281 height 626
click at [443, 621] on div "[PERSON_NAME] Human Handover [DATE] السلام عليكم 09:51 PM مرحباً بك في مستشفيات…" at bounding box center [684, 313] width 729 height 626
click at [585, 536] on textarea "1103019822" at bounding box center [684, 542] width 679 height 34
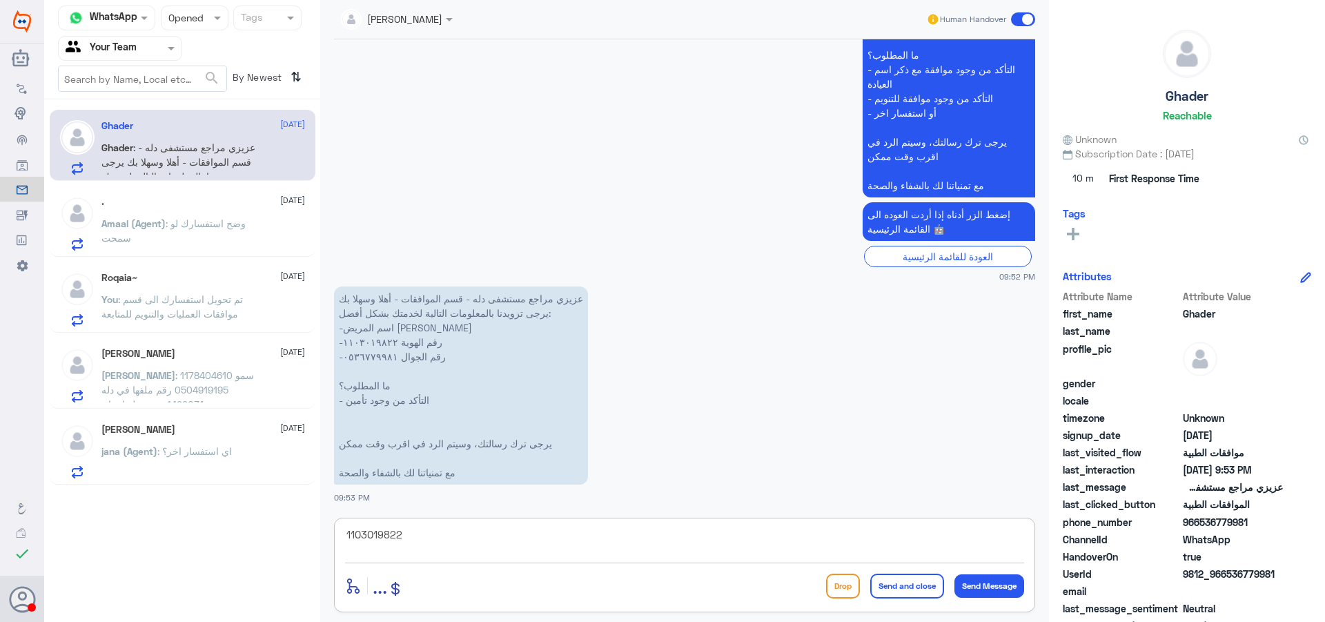
drag, startPoint x: 516, startPoint y: 536, endPoint x: 63, endPoint y: 493, distance: 454.9
click at [63, 493] on div "Channel WhatsApp Status × Opened Tags Agent Filter Your Team search By Newest ⇅…" at bounding box center [684, 313] width 1281 height 626
type textarea "اعتذر منك هذا الرقم مخصص لمتابعة الموافقات الطبية لدى مستشفى دلة النخيل ... في …"
